Goal: Check status: Check status

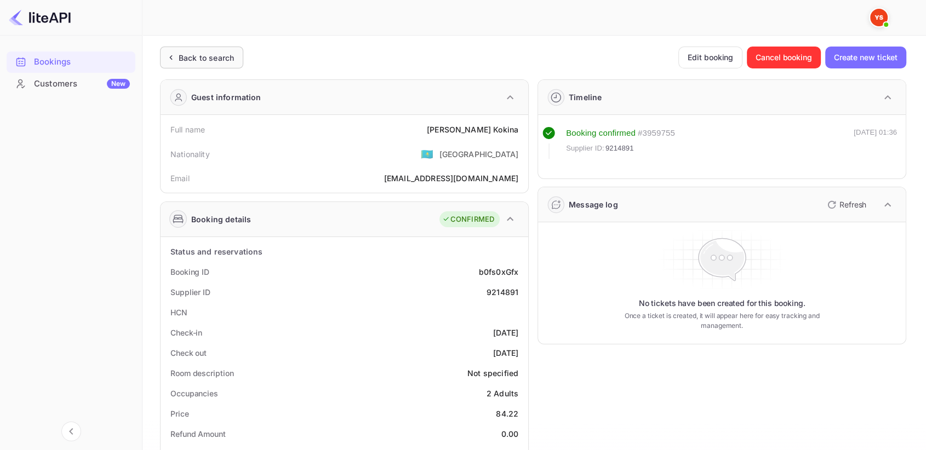
click at [228, 50] on div "Back to search" at bounding box center [201, 58] width 83 height 22
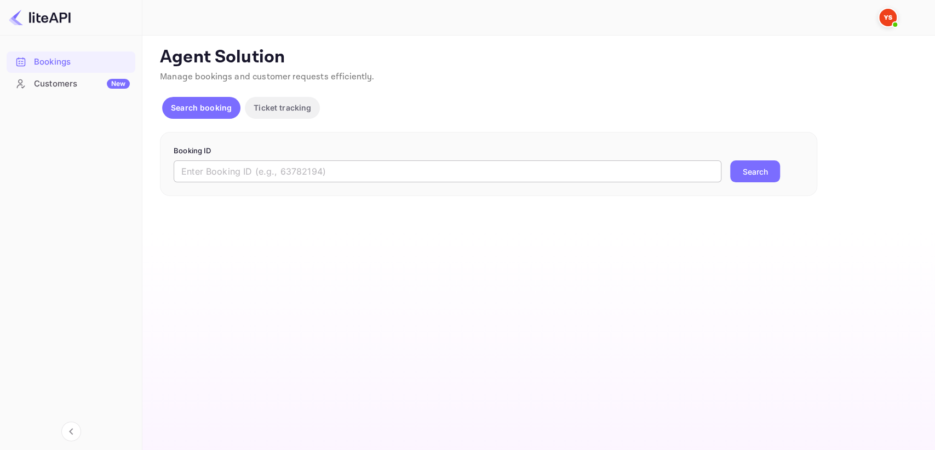
click at [253, 169] on input "text" at bounding box center [448, 171] width 548 height 22
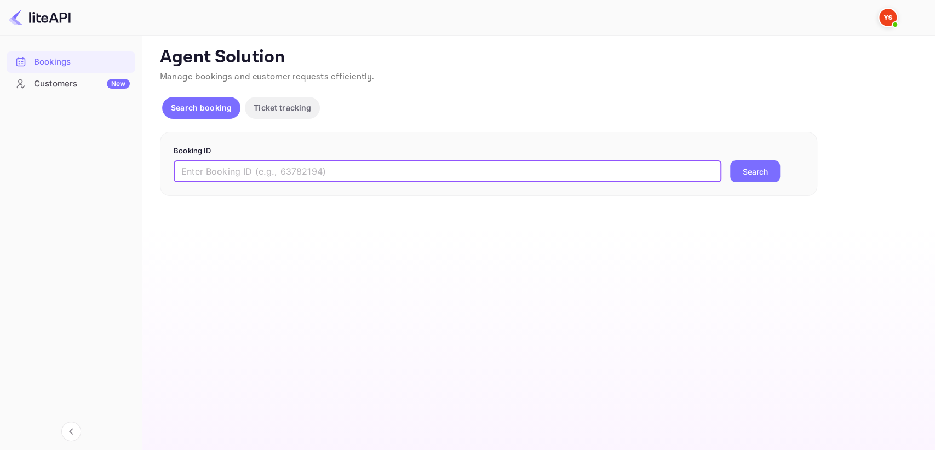
paste input "8967696"
type input "8967696"
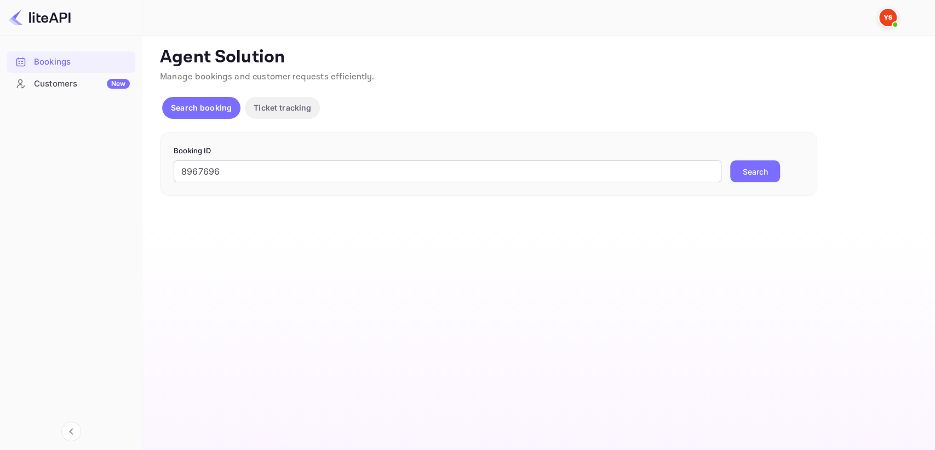
click at [759, 169] on button "Search" at bounding box center [755, 171] width 50 height 22
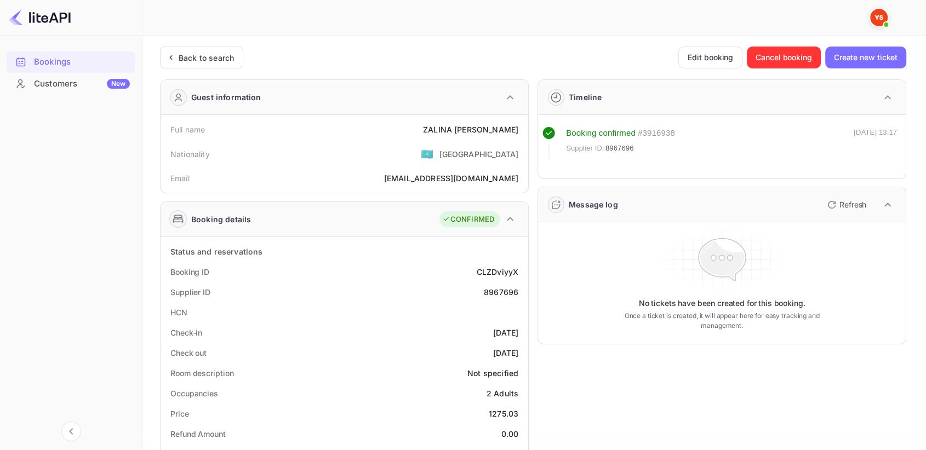
click at [495, 295] on div "8967696" at bounding box center [501, 292] width 35 height 12
copy div "8967696"
drag, startPoint x: 429, startPoint y: 131, endPoint x: 518, endPoint y: 128, distance: 88.8
click at [518, 128] on div "Full name [PERSON_NAME]" at bounding box center [344, 129] width 359 height 20
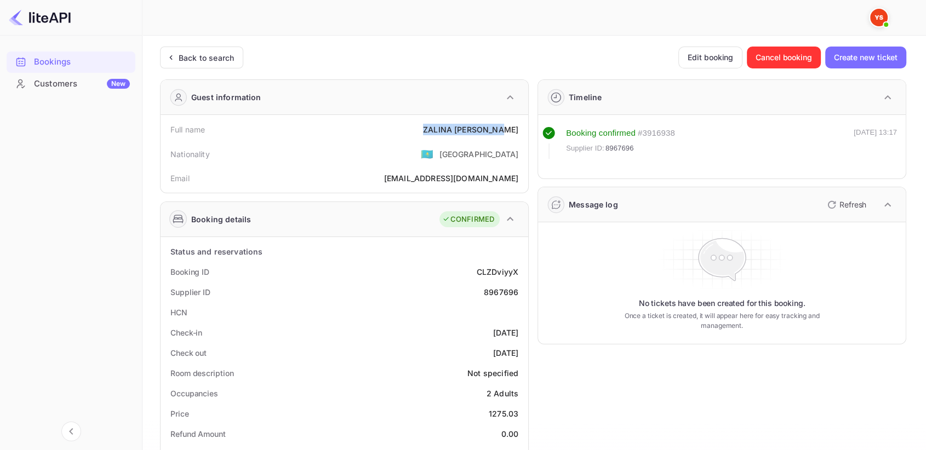
copy div "[PERSON_NAME]"
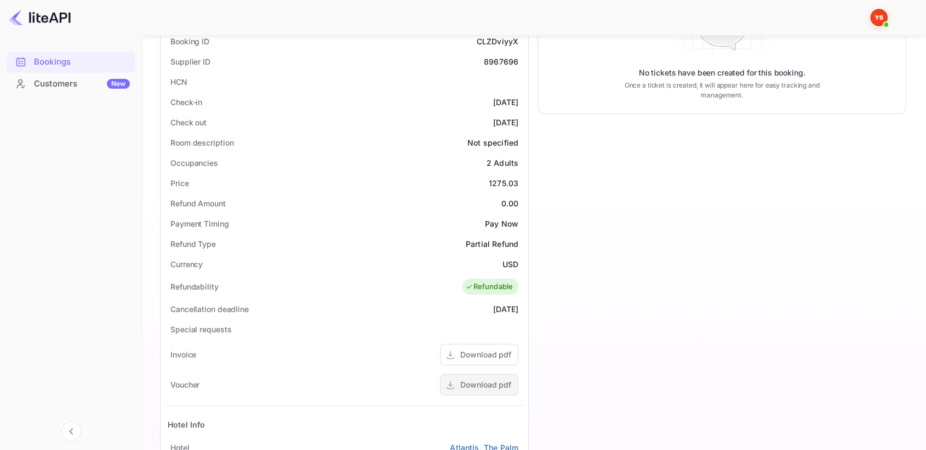
scroll to position [168, 0]
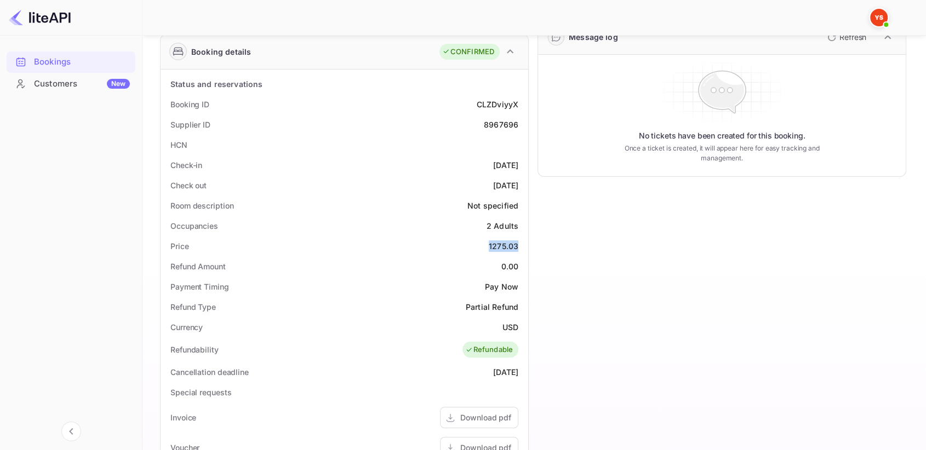
drag, startPoint x: 484, startPoint y: 245, endPoint x: 521, endPoint y: 240, distance: 38.2
click at [521, 240] on div "Price 1275.03" at bounding box center [344, 246] width 359 height 20
copy div "1275.03"
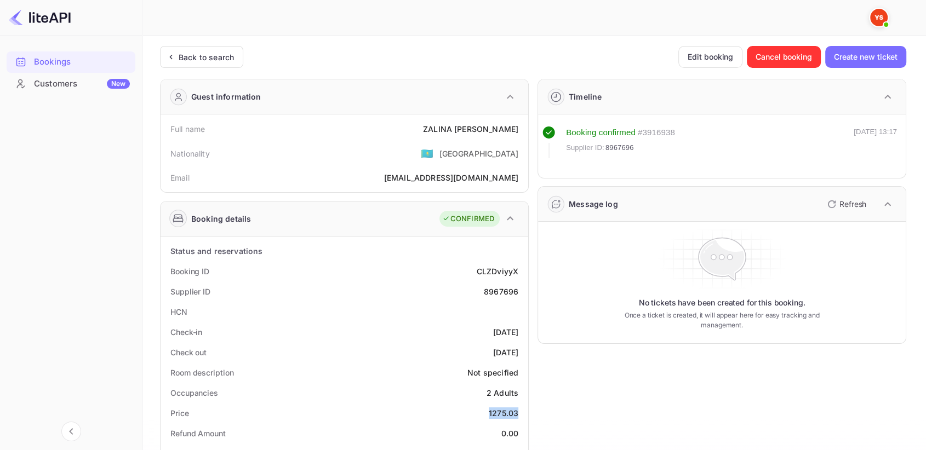
scroll to position [0, 0]
click at [202, 57] on div "Back to search" at bounding box center [206, 58] width 55 height 12
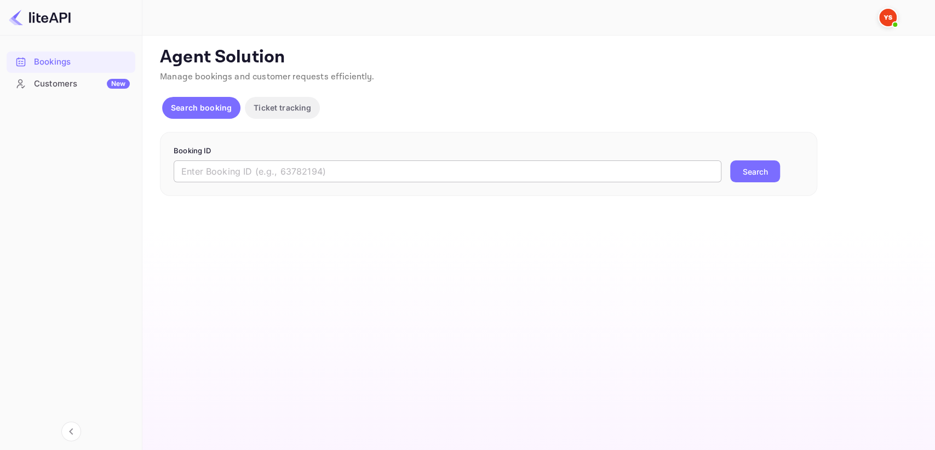
click at [267, 169] on input "text" at bounding box center [448, 171] width 548 height 22
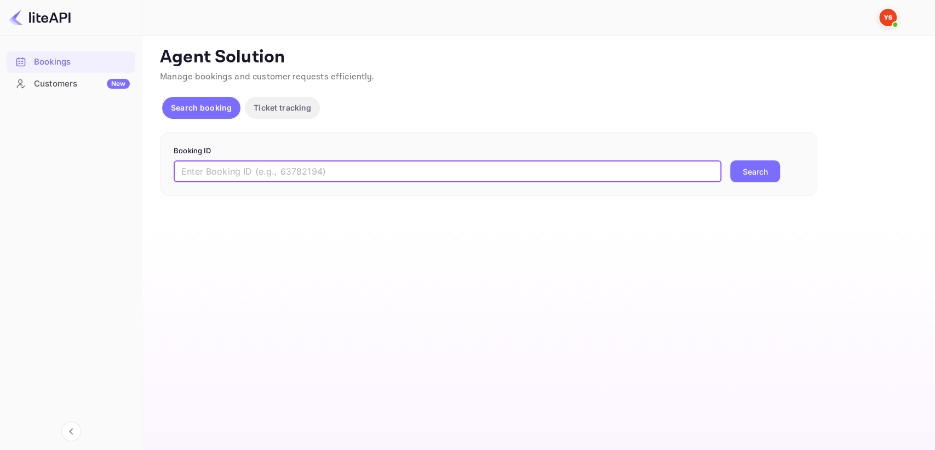
paste input "8914139"
type input "8914139"
click at [767, 162] on button "Search" at bounding box center [755, 171] width 50 height 22
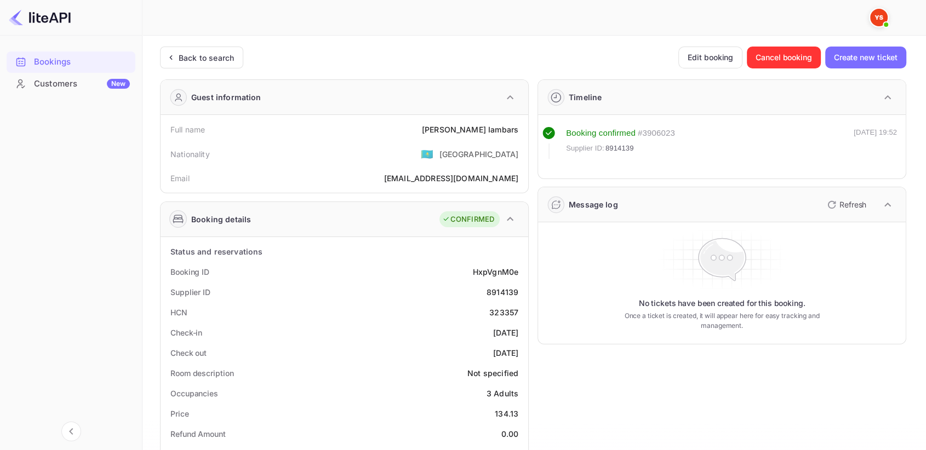
click at [498, 290] on div "8914139" at bounding box center [502, 292] width 32 height 12
copy div "8914139"
drag, startPoint x: 447, startPoint y: 124, endPoint x: 521, endPoint y: 125, distance: 74.0
click at [521, 125] on div "Full name [PERSON_NAME]" at bounding box center [344, 129] width 359 height 20
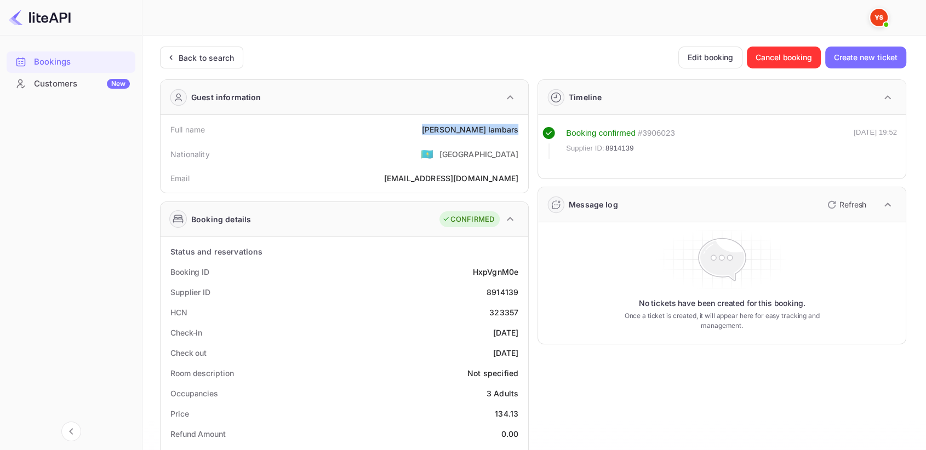
copy div "[PERSON_NAME]"
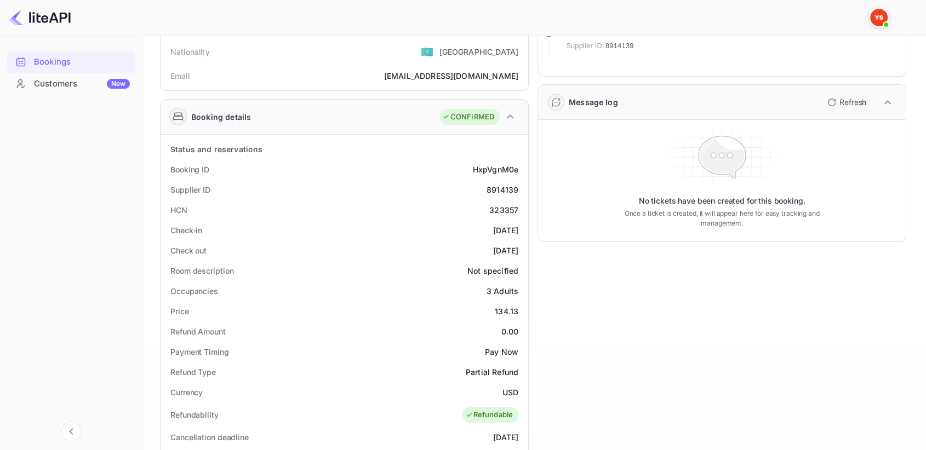
scroll to position [122, 0]
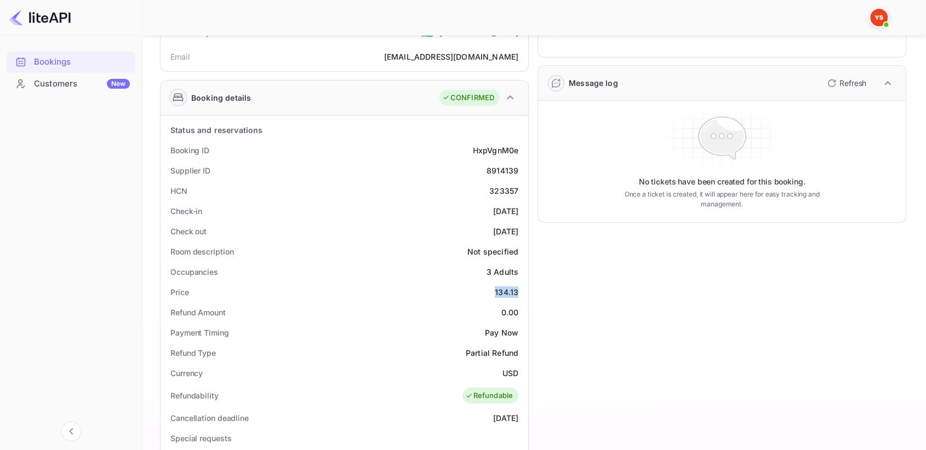
drag, startPoint x: 498, startPoint y: 286, endPoint x: 521, endPoint y: 285, distance: 23.6
click at [521, 285] on div "Price 134.13" at bounding box center [344, 292] width 359 height 20
copy div "134.13"
